Goal: Task Accomplishment & Management: Complete application form

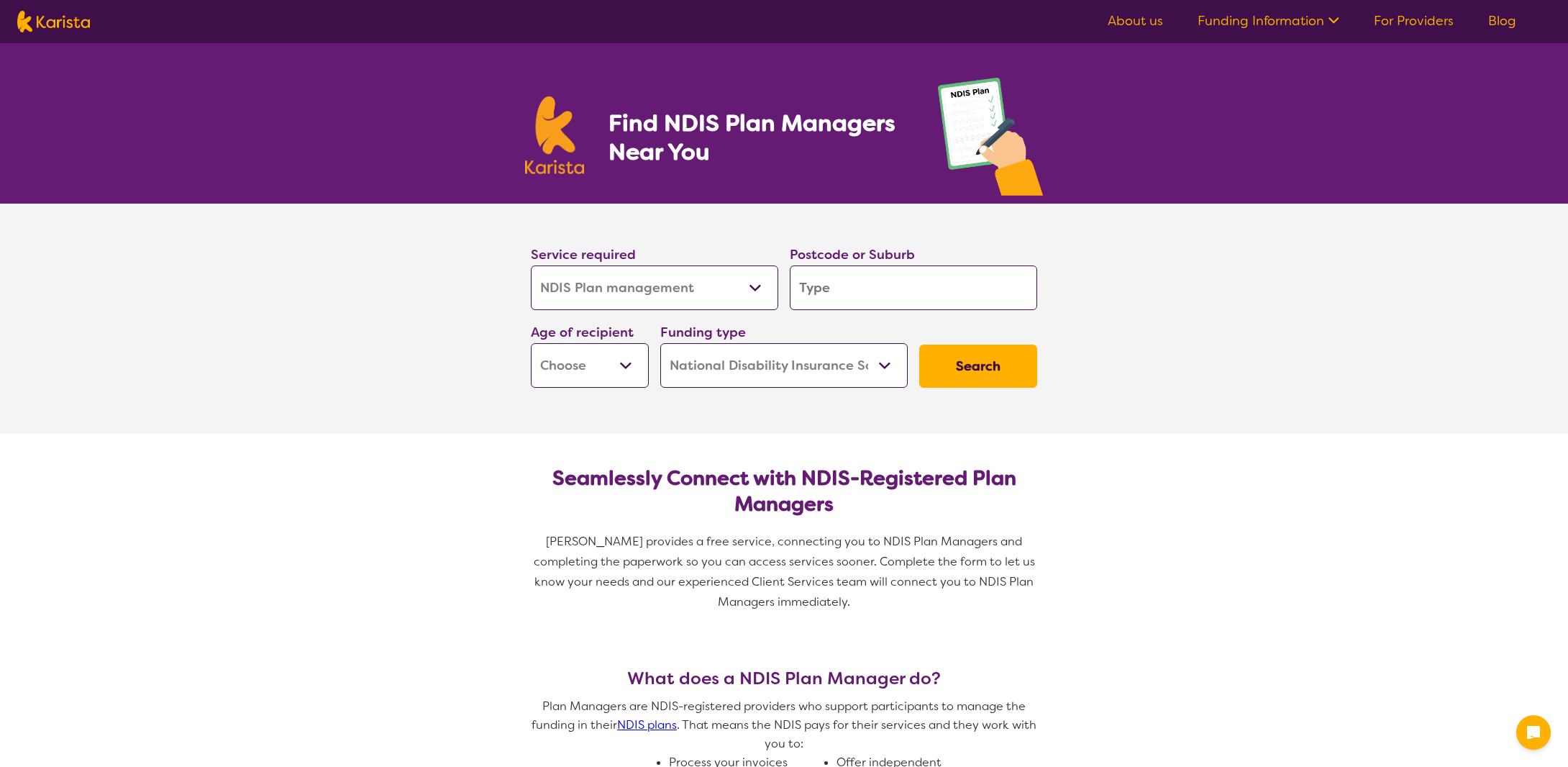
select select "NDIS Plan management"
select select "NDIS"
select select "NDIS Plan management"
select select "NDIS"
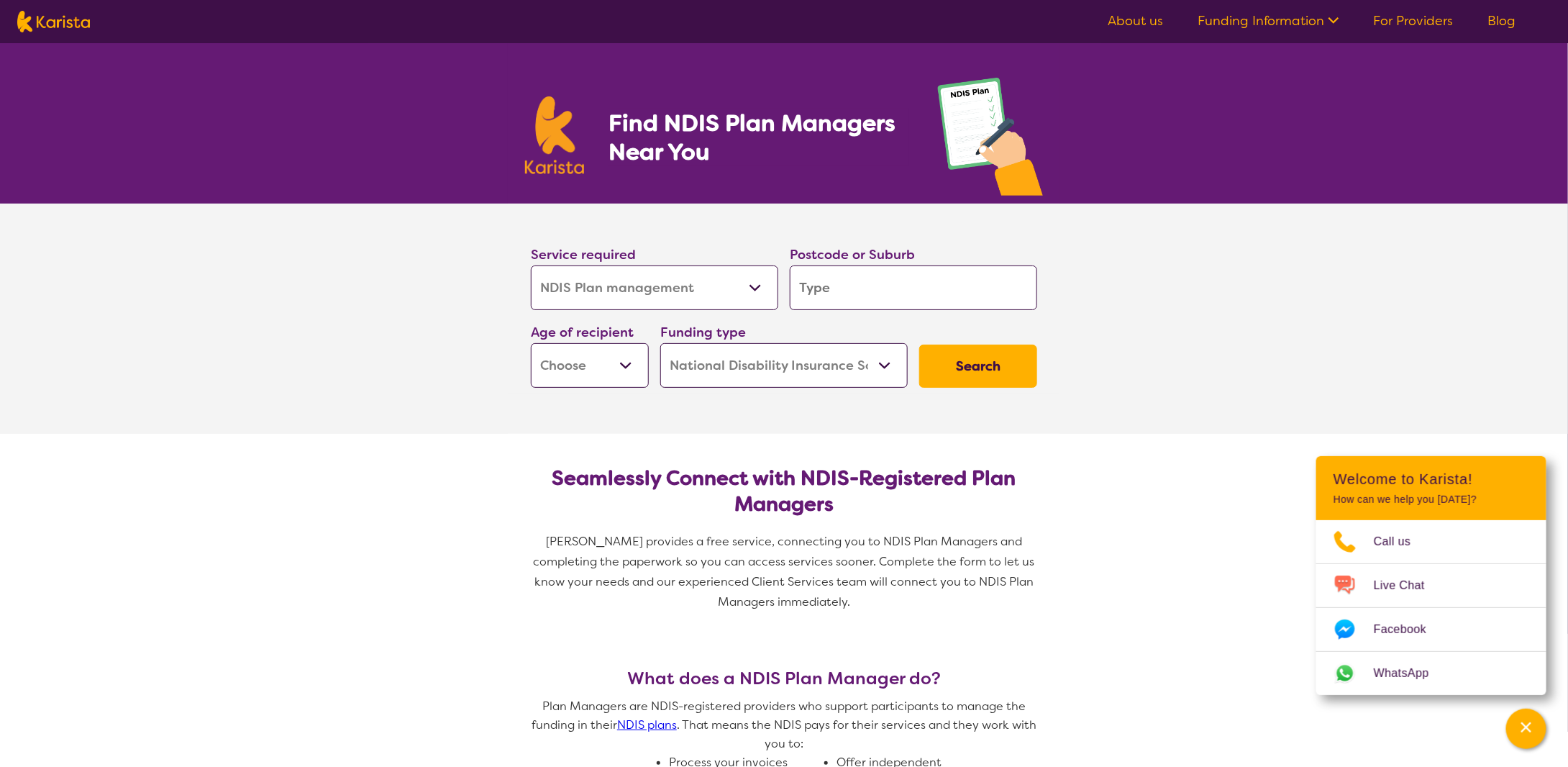
drag, startPoint x: 819, startPoint y: 313, endPoint x: 820, endPoint y: 301, distance: 12.0
click at [819, 313] on div "Postcode or Suburb" at bounding box center [914, 277] width 259 height 78
click at [820, 299] on input "search" at bounding box center [913, 287] width 248 height 45
type input "2"
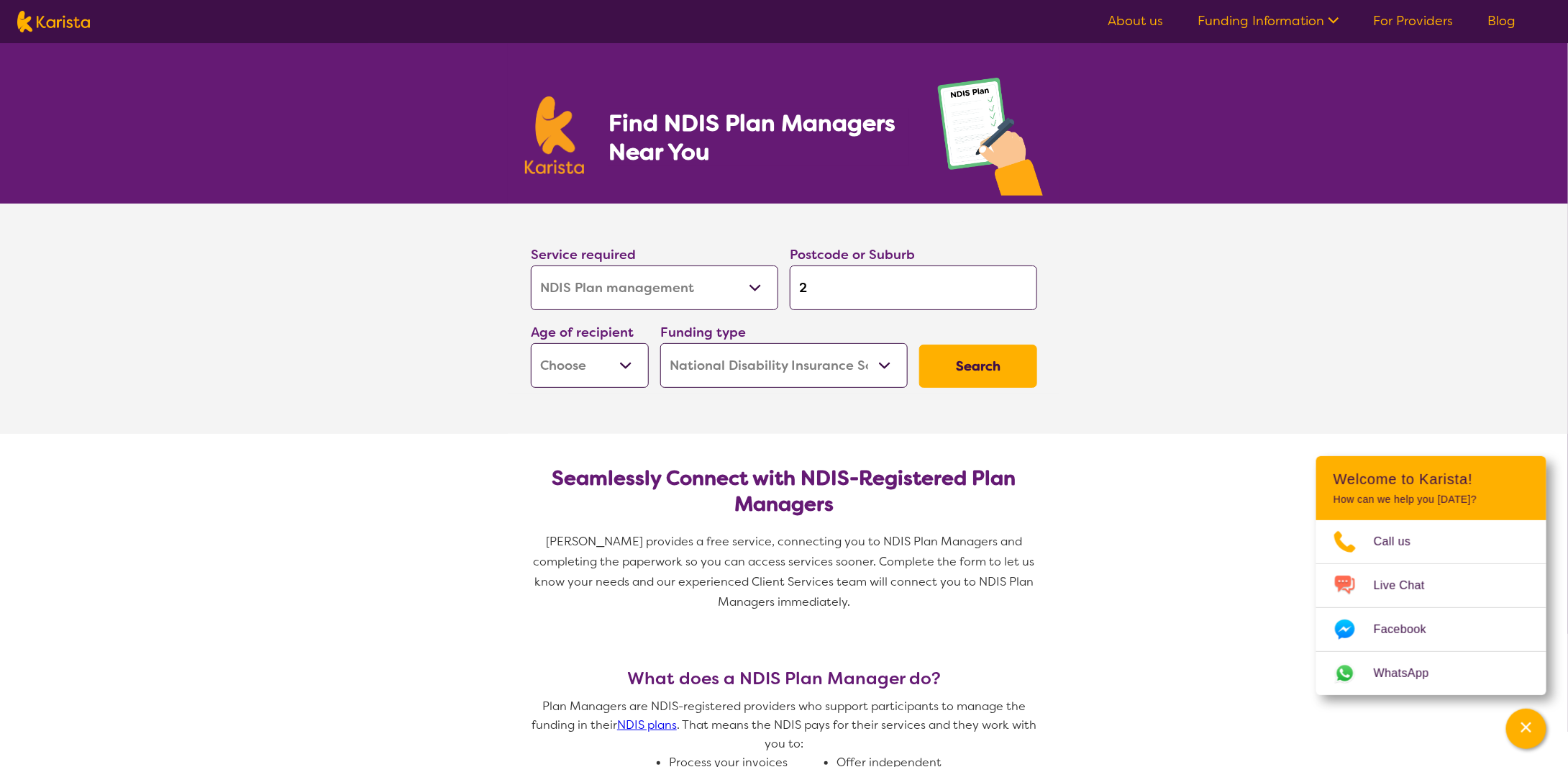
type input "22"
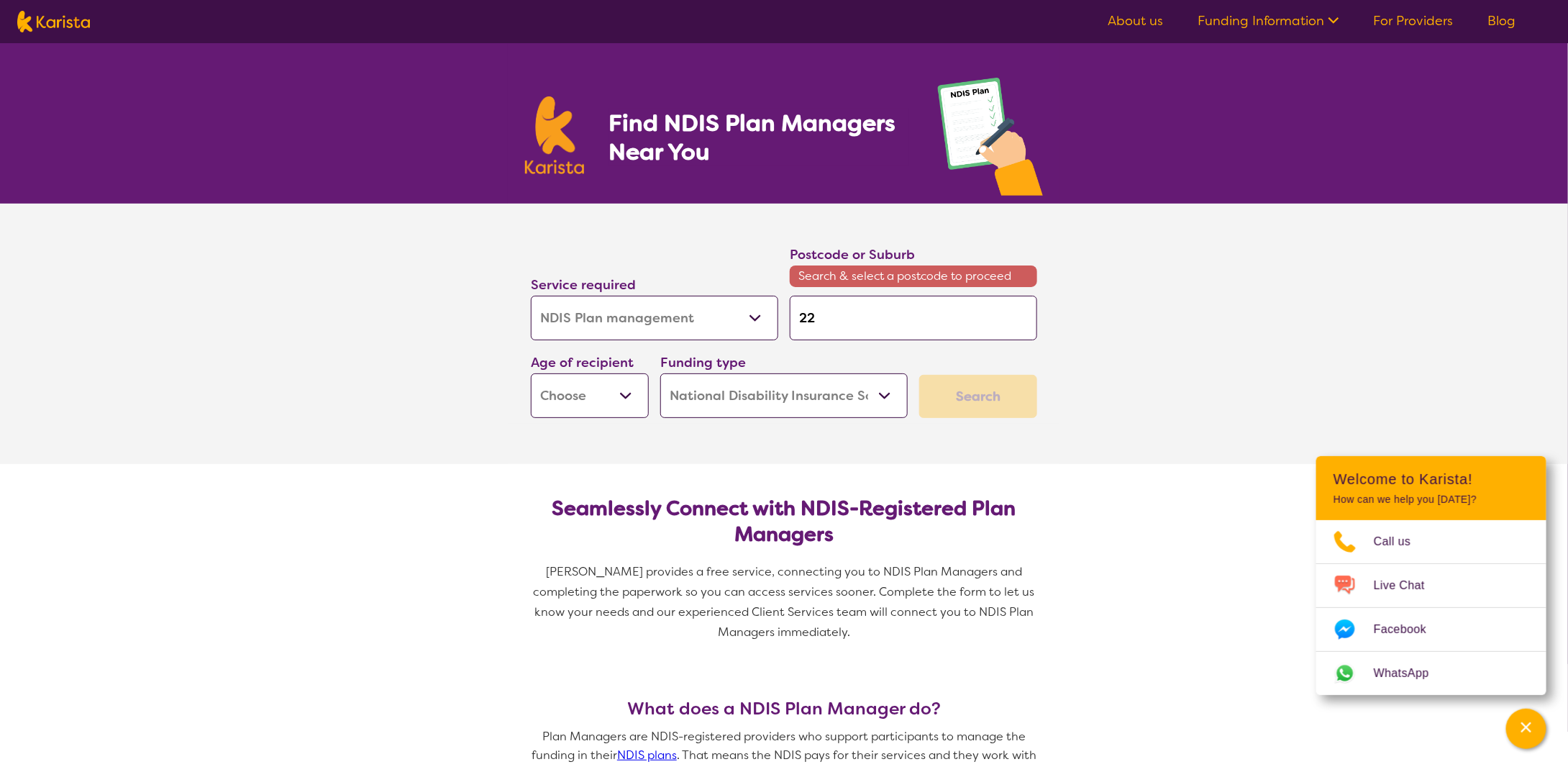
type input "226"
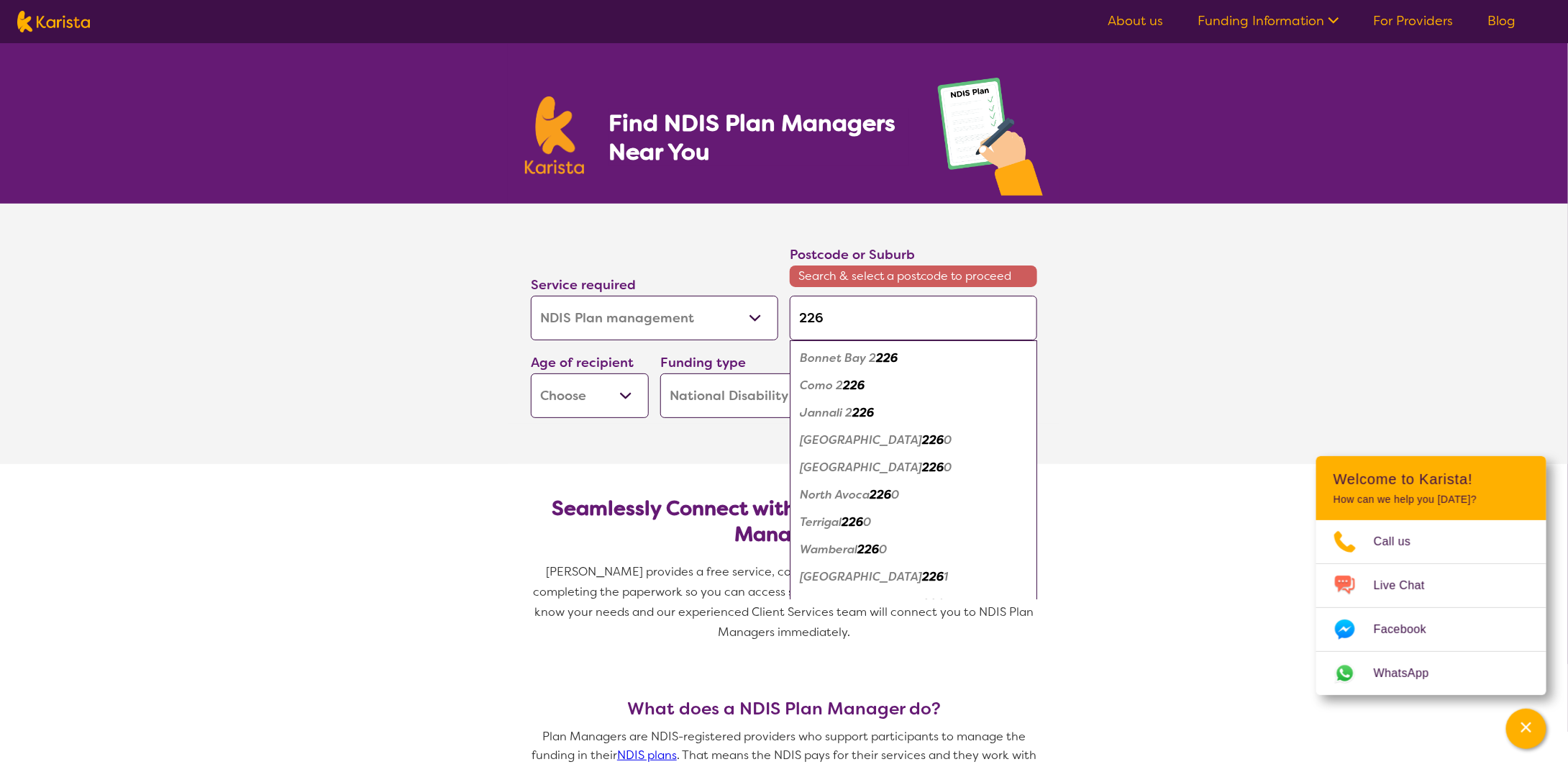
type input "2263"
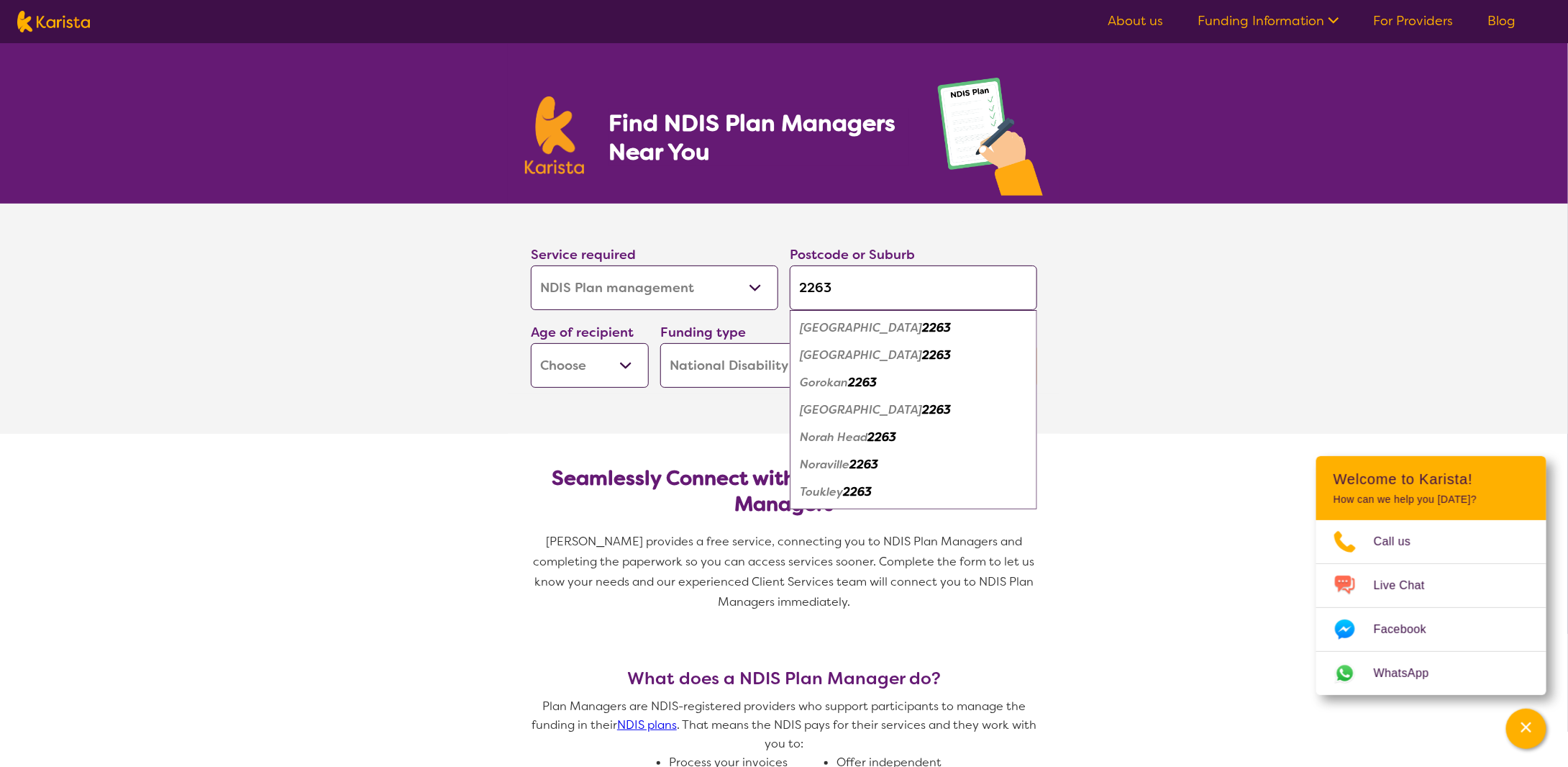
type input "2263"
click at [863, 348] on em "[GEOGRAPHIC_DATA]" at bounding box center [861, 355] width 123 height 15
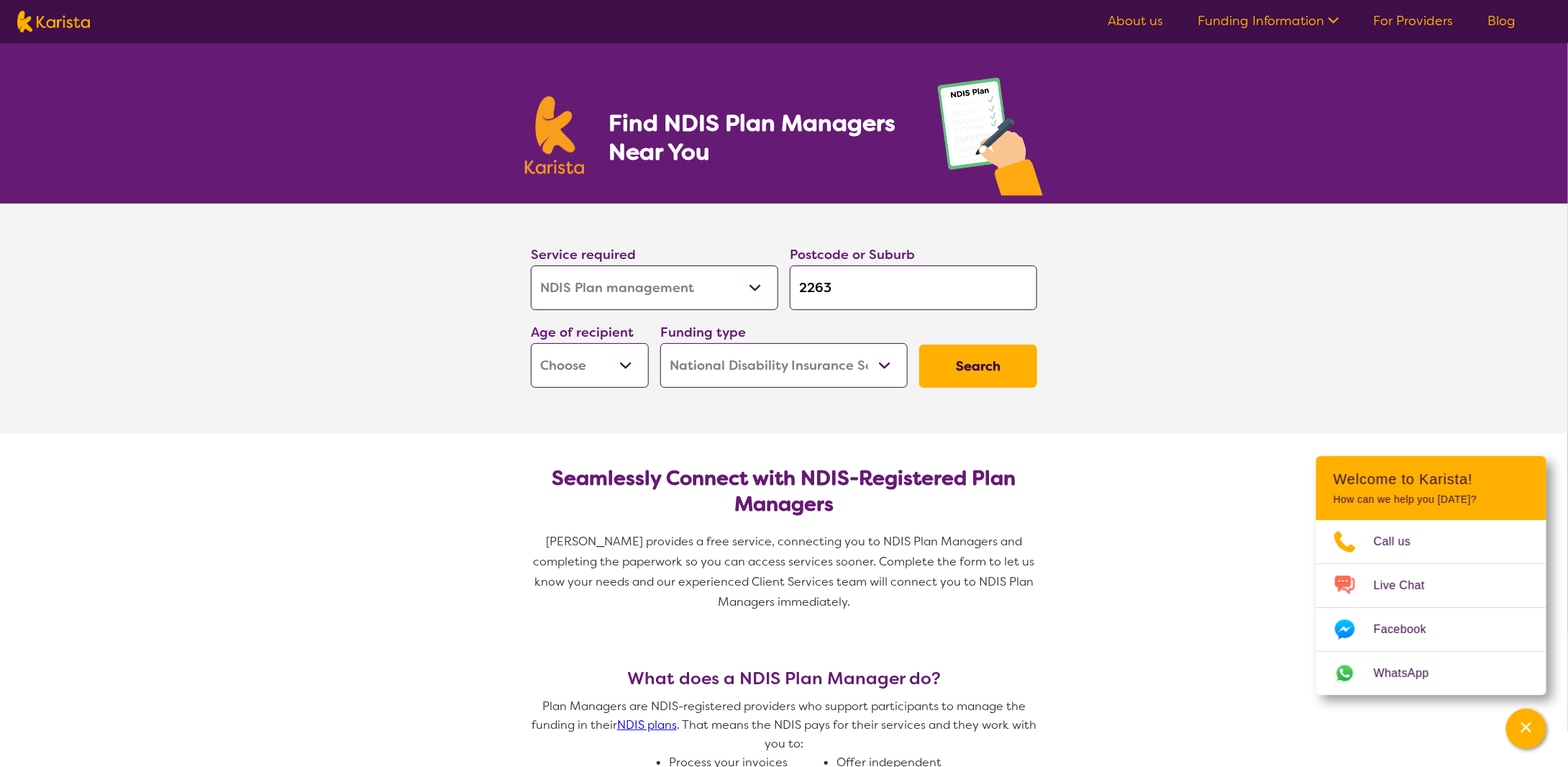
click at [626, 365] on select "Early Childhood - 0 to 9 Child - 10 to 11 Adolescent - 12 to 17 Adult - 18 to 6…" at bounding box center [589, 365] width 118 height 45
select select "AD"
click at [531, 343] on select "Early Childhood - 0 to 9 Child - 10 to 11 Adolescent - 12 to 17 Adult - 18 to 6…" at bounding box center [589, 365] width 118 height 45
select select "AD"
click at [959, 369] on button "Search" at bounding box center [978, 366] width 118 height 43
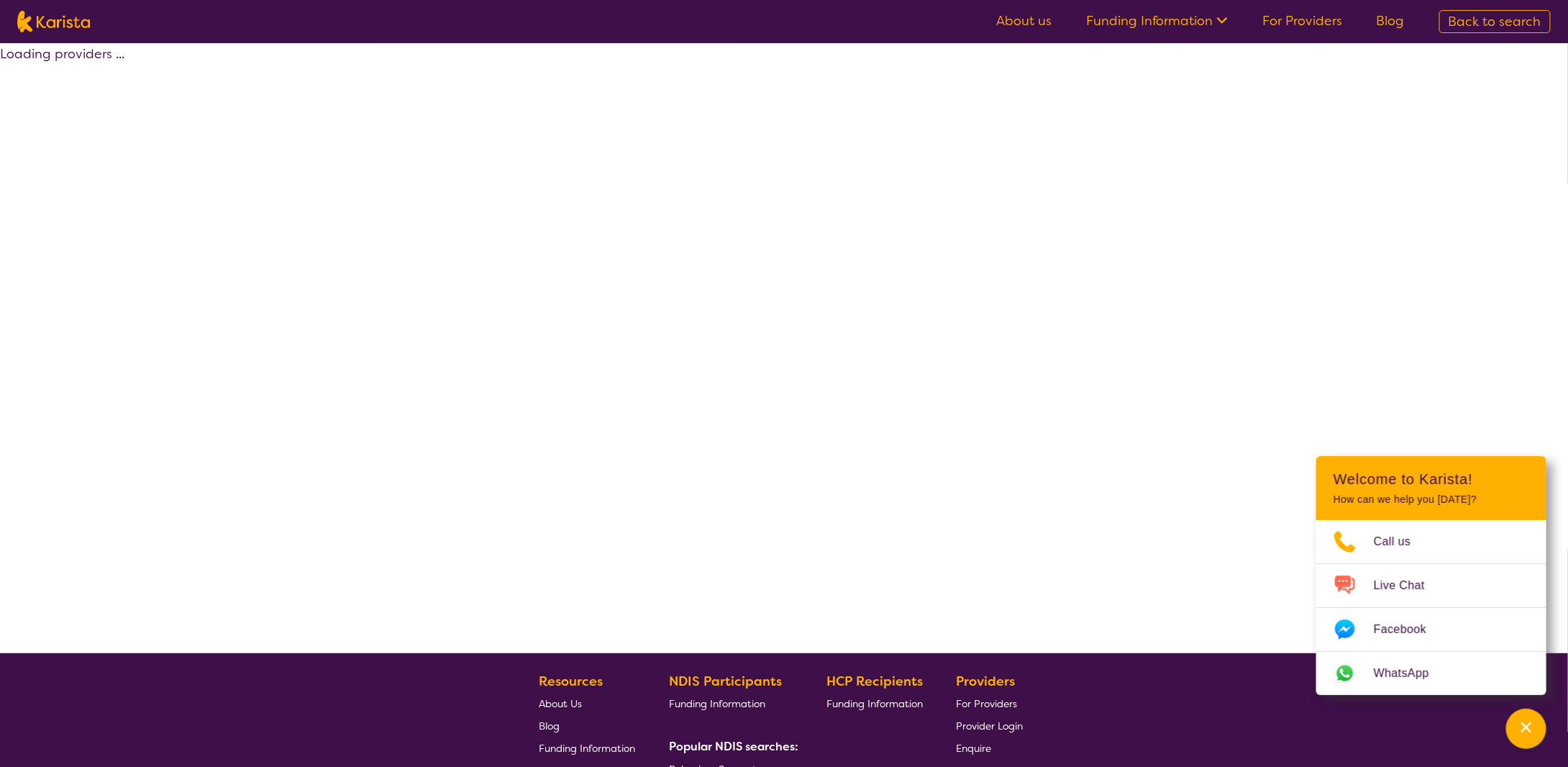
select select "by_score"
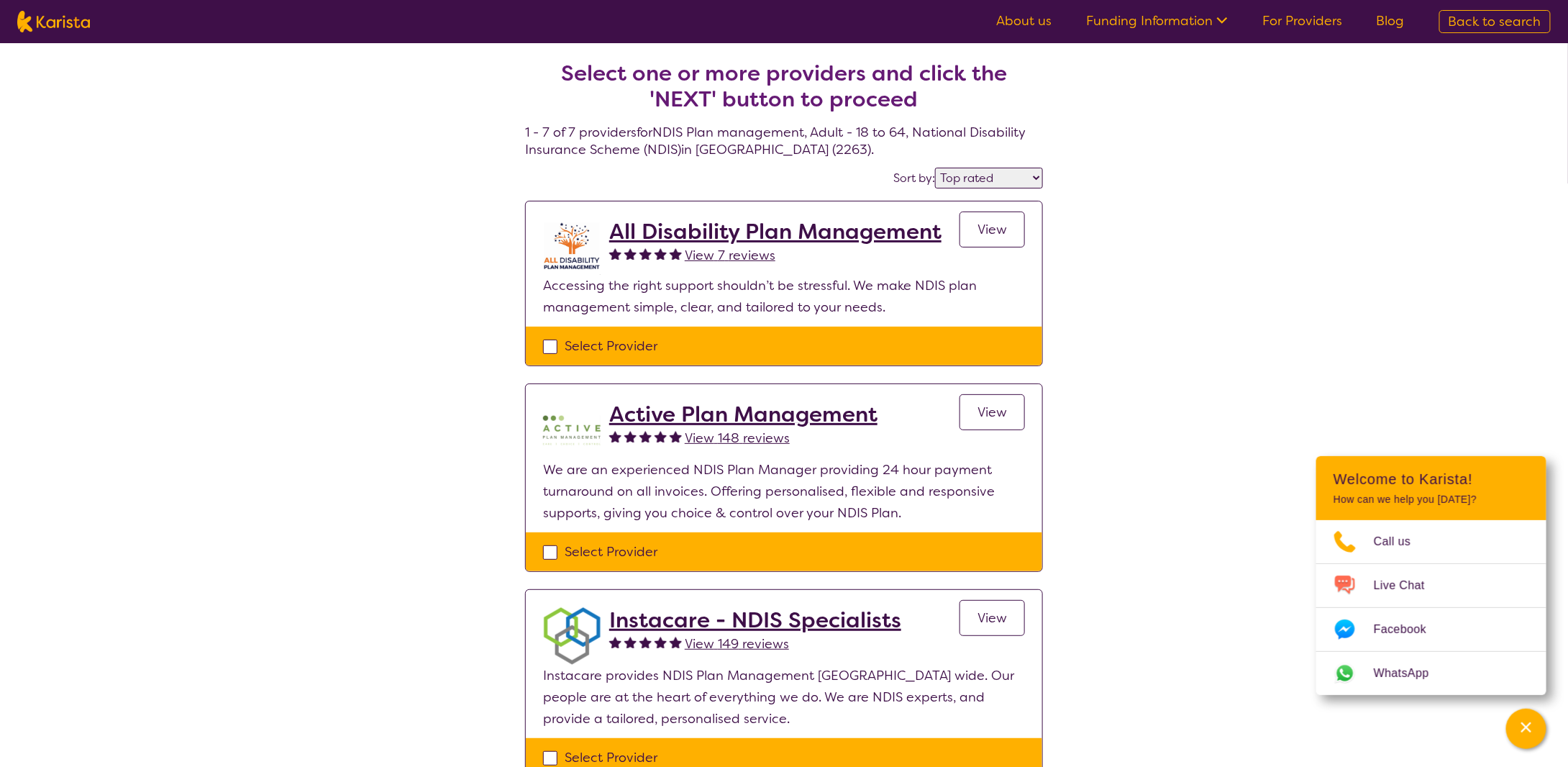
click at [542, 555] on div "Select Provider" at bounding box center [784, 552] width 517 height 39
click at [550, 550] on div "Select Provider" at bounding box center [784, 552] width 482 height 22
checkbox input "true"
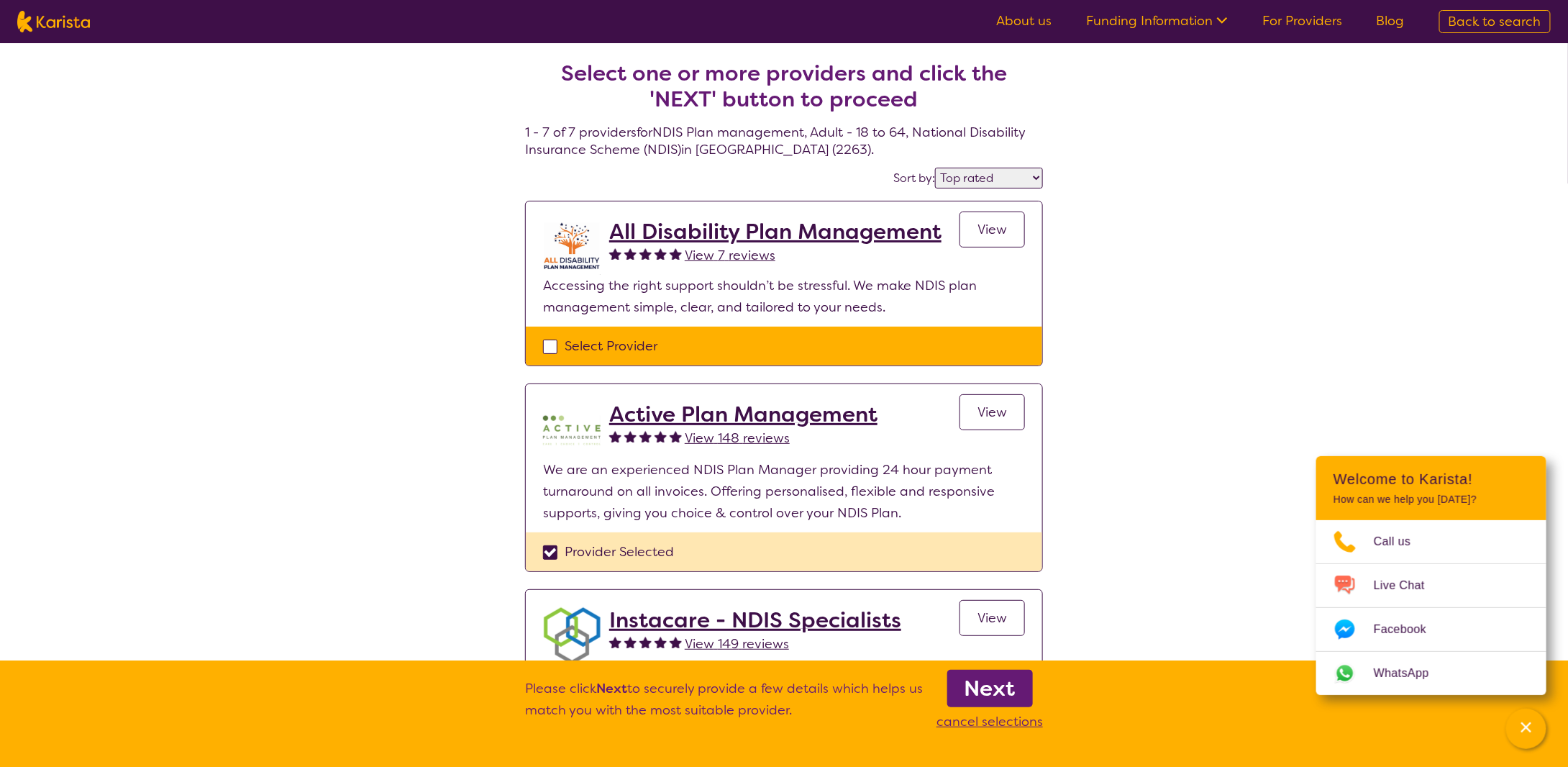
click at [999, 690] on b "Next" at bounding box center [990, 688] width 51 height 29
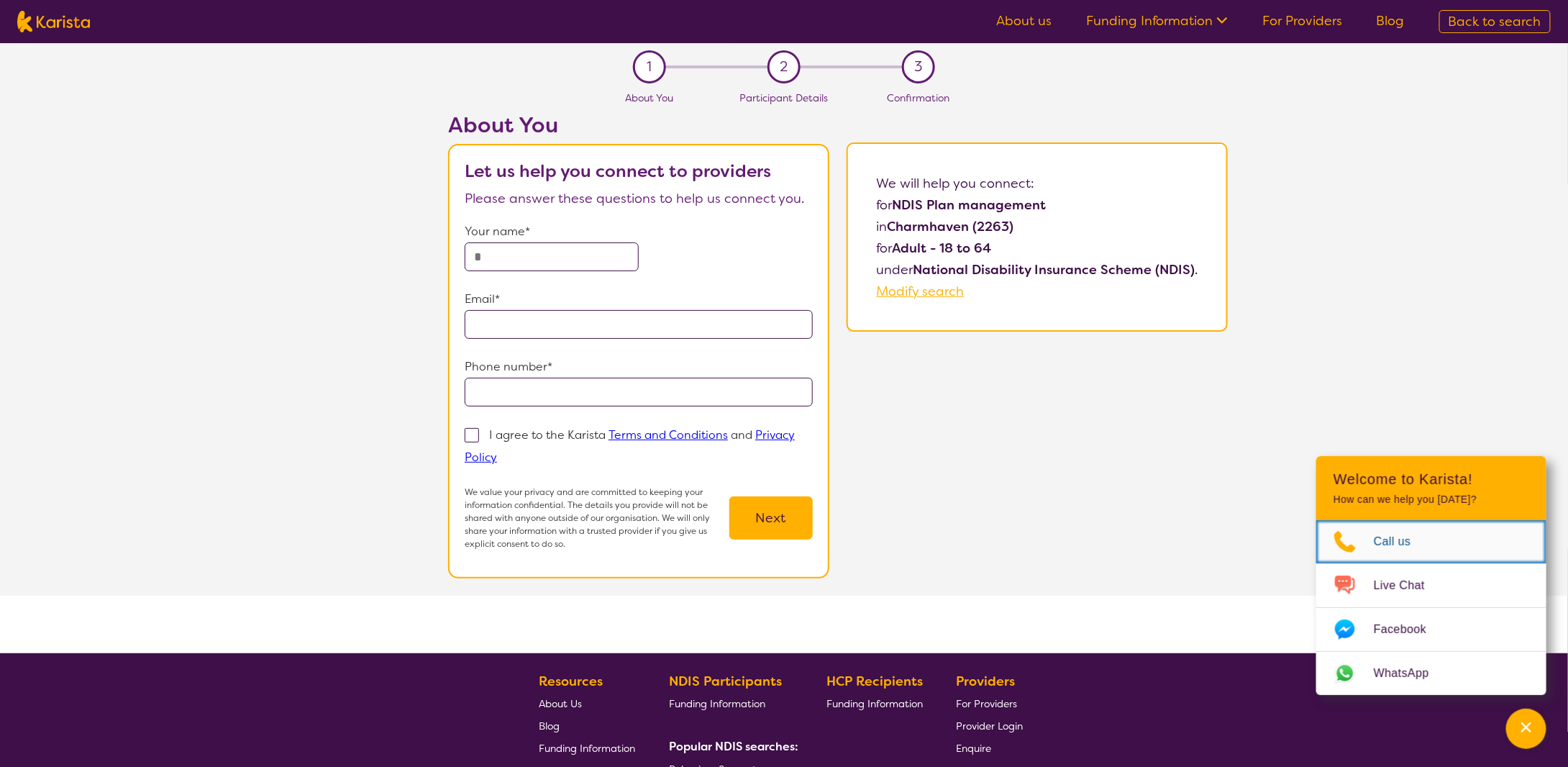
click at [1405, 534] on span "Call us" at bounding box center [1401, 541] width 54 height 22
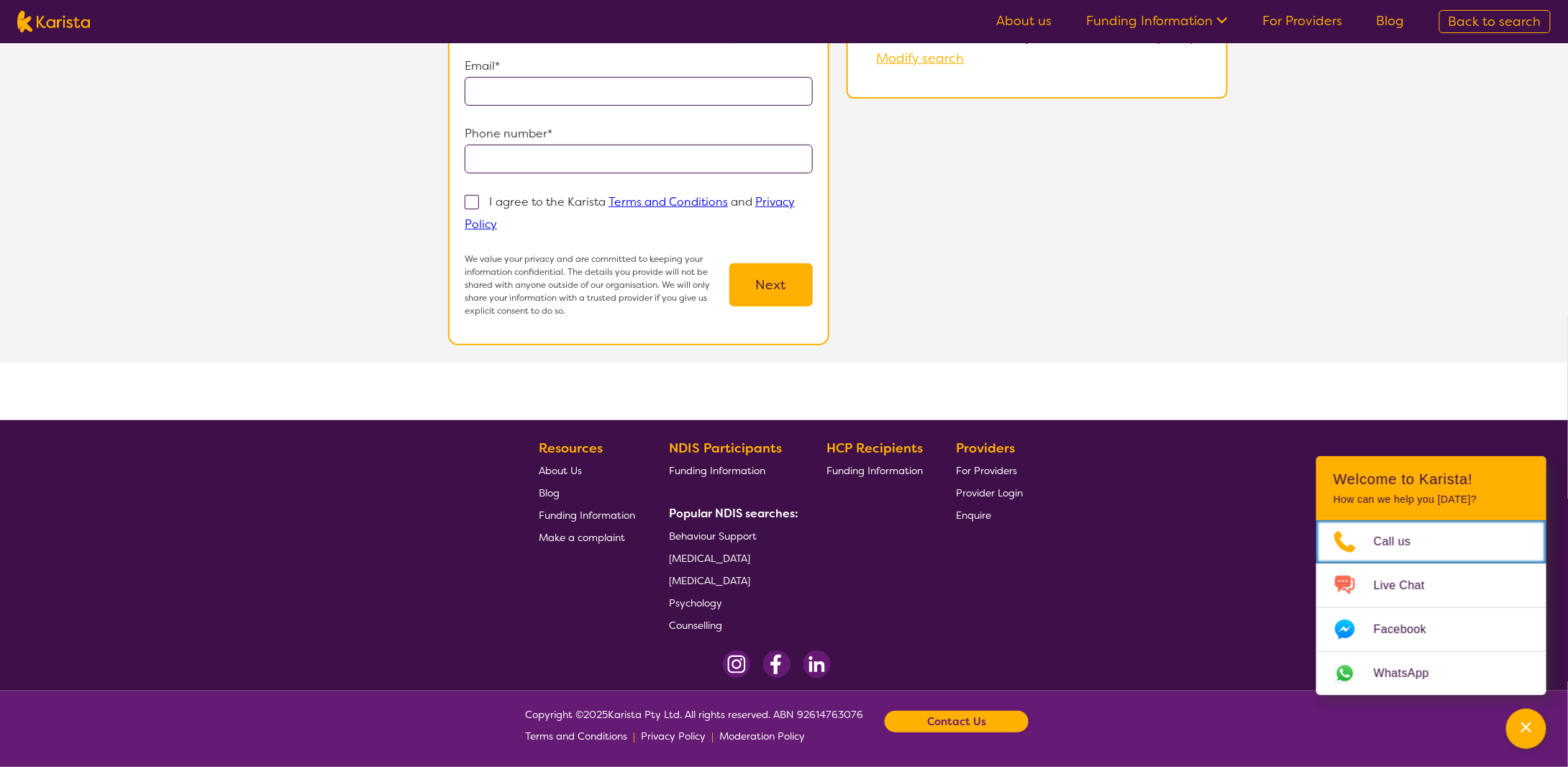
scroll to position [233, 0]
click at [971, 723] on b "Contact Us" at bounding box center [956, 721] width 59 height 22
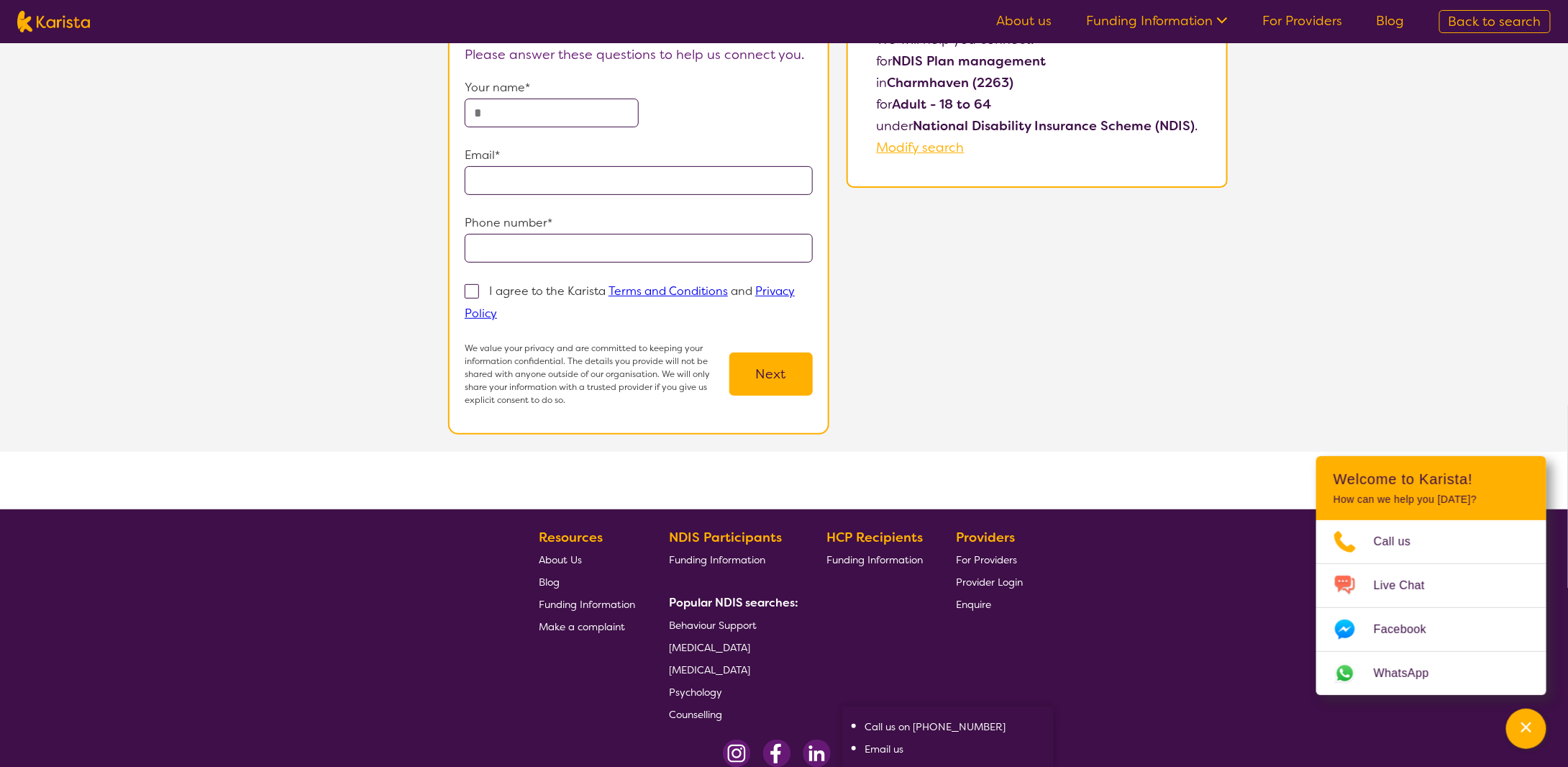
scroll to position [89, 0]
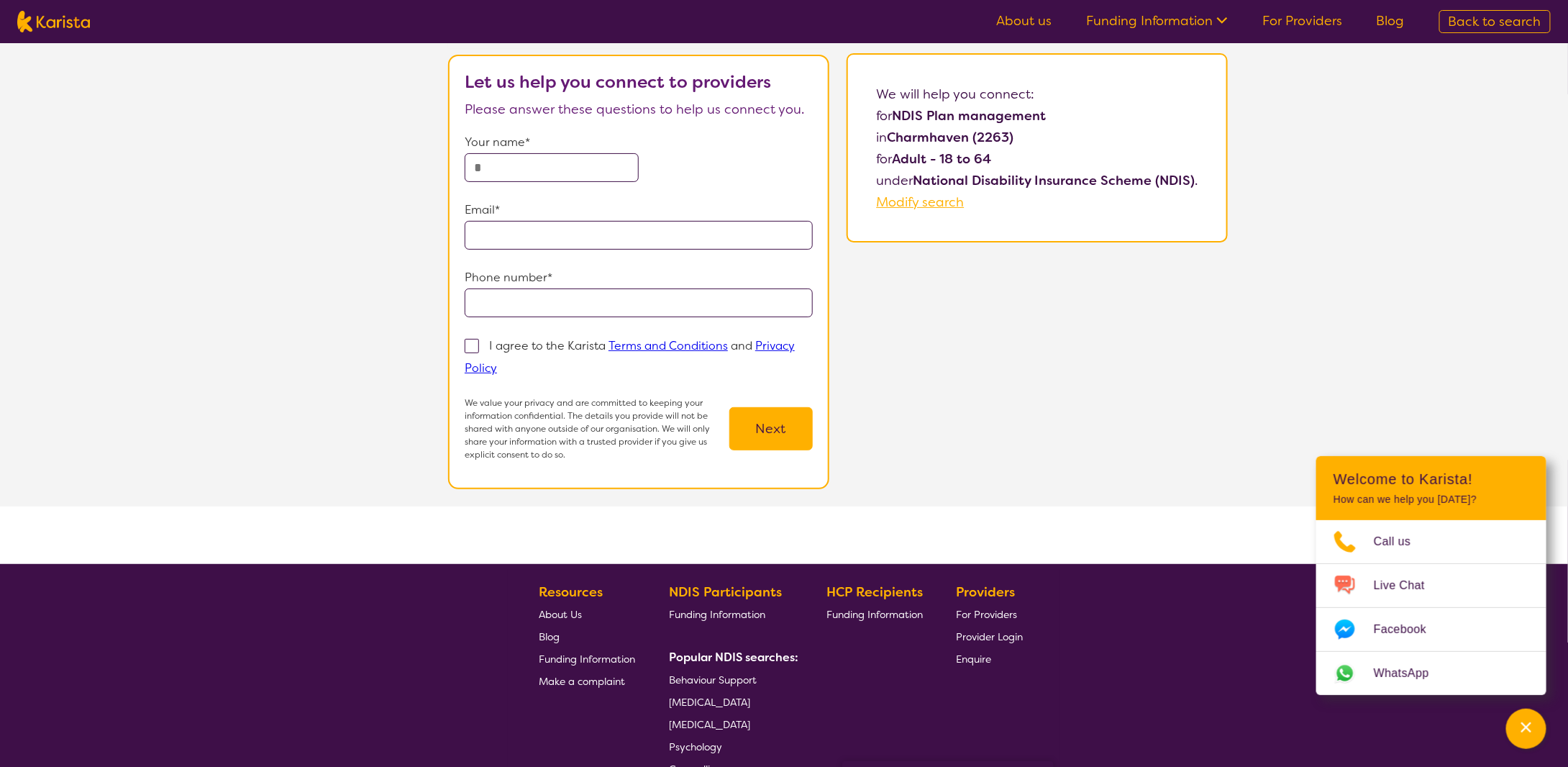
drag, startPoint x: 911, startPoint y: 659, endPoint x: 438, endPoint y: 161, distance: 686.8
click at [438, 161] on div "About You Let us help you connect to providers Please answer these questions to…" at bounding box center [838, 264] width 1460 height 483
click at [469, 158] on input "text" at bounding box center [552, 167] width 174 height 29
type input "**********"
click at [482, 234] on input "email" at bounding box center [639, 235] width 348 height 29
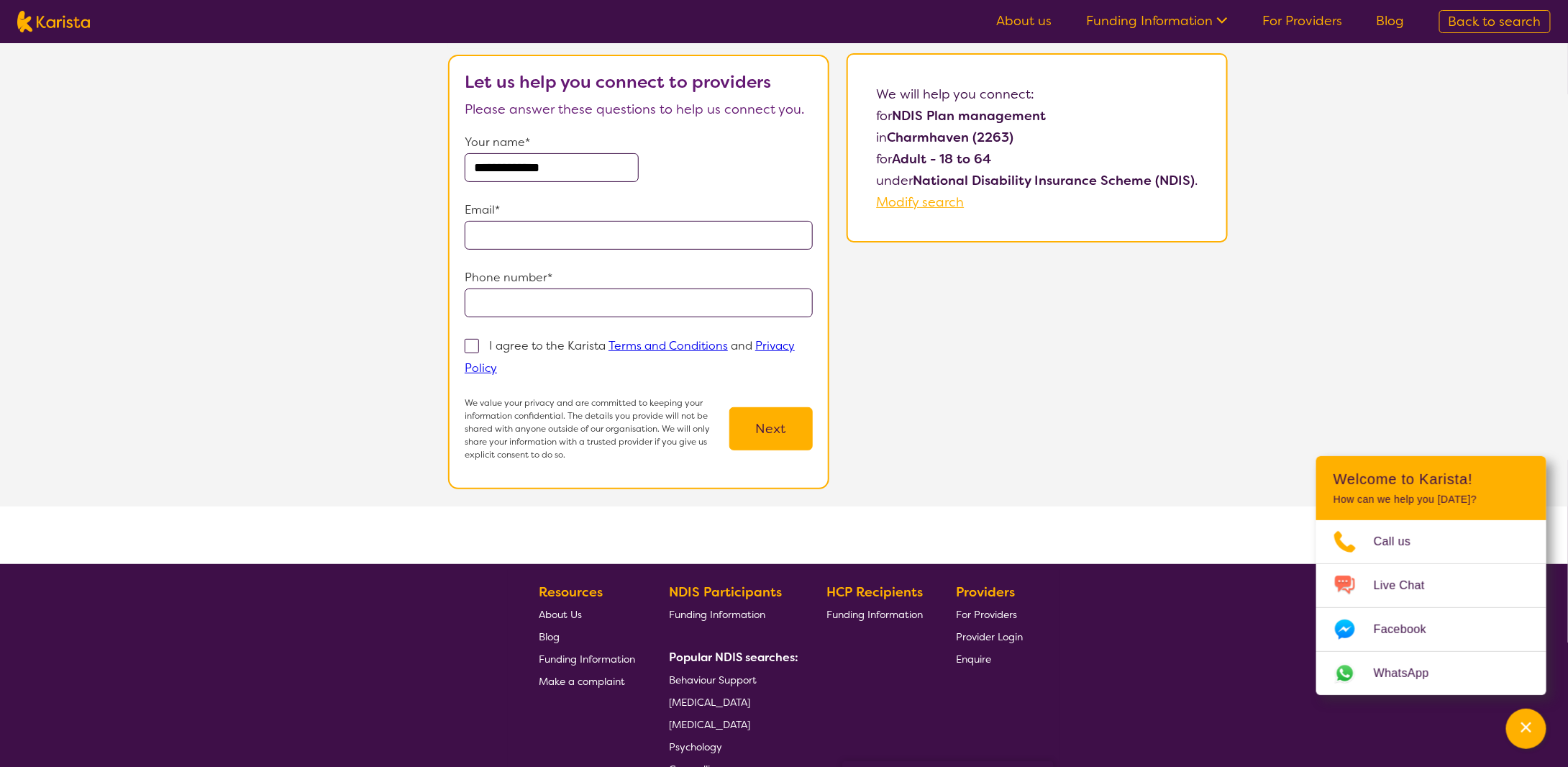
type input "**********"
click at [459, 294] on section "**********" at bounding box center [638, 271] width 381 height 434
click at [492, 297] on input "tel" at bounding box center [639, 302] width 348 height 29
type input "**********"
click at [463, 343] on section "**********" at bounding box center [638, 271] width 381 height 434
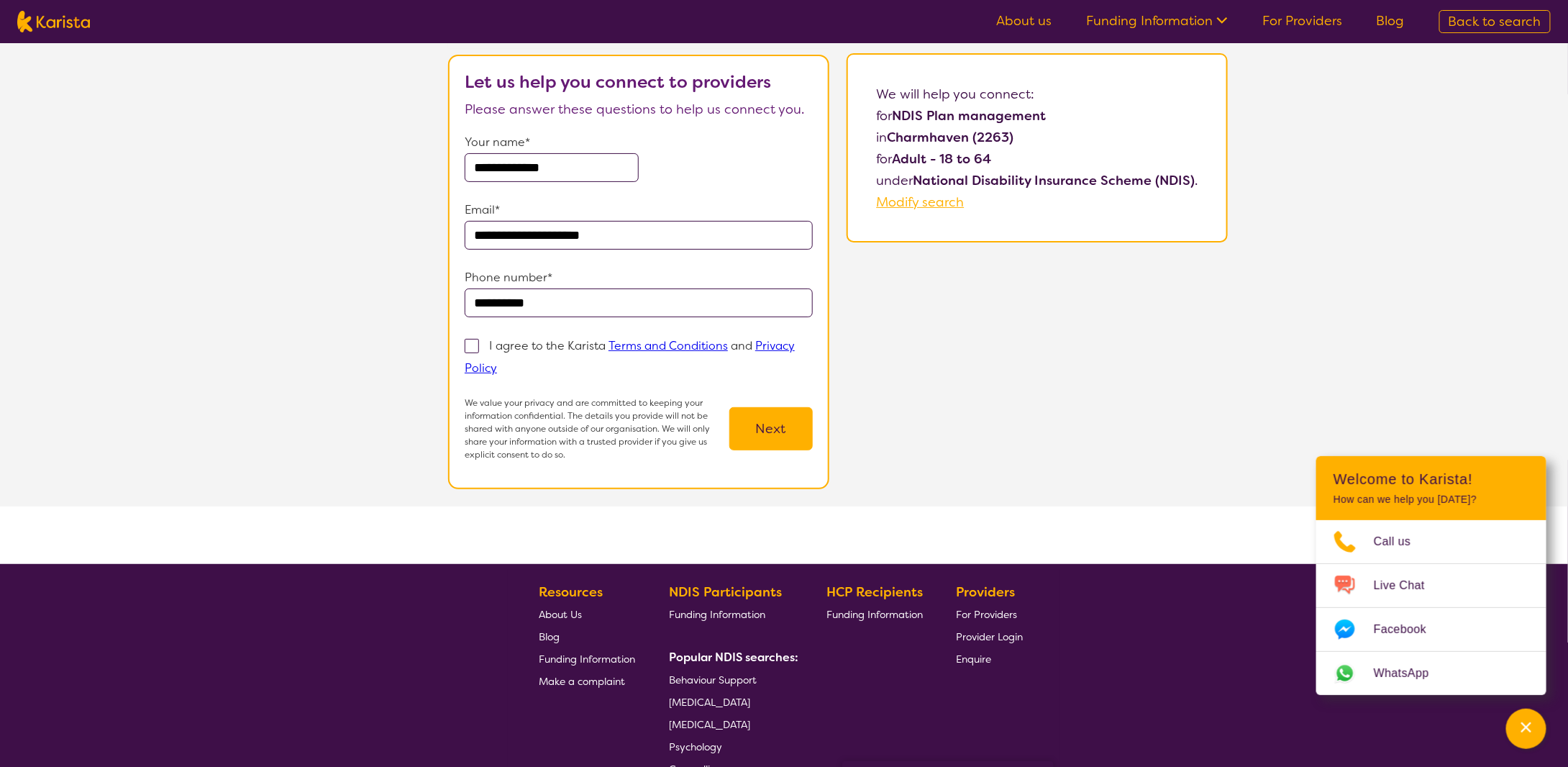
click at [478, 348] on span at bounding box center [472, 346] width 14 height 14
click at [497, 362] on input "I agree to the Karista Terms and Conditions and Privacy Policy" at bounding box center [502, 367] width 10 height 10
checkbox input "true"
click at [772, 424] on button "Next" at bounding box center [770, 428] width 83 height 43
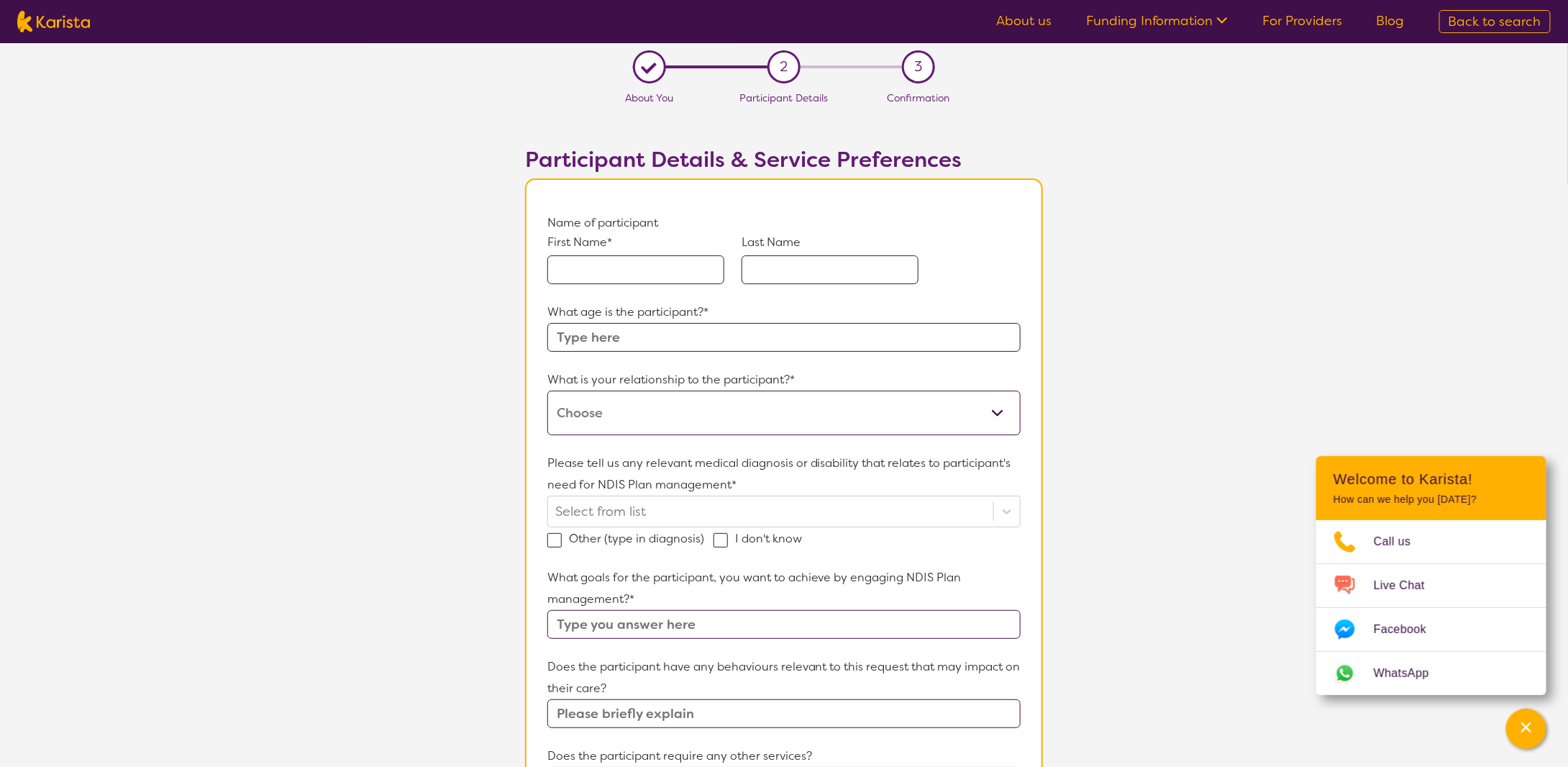
click at [636, 269] on input "text" at bounding box center [636, 270] width 177 height 29
